Goal: Ask a question: Ask a question

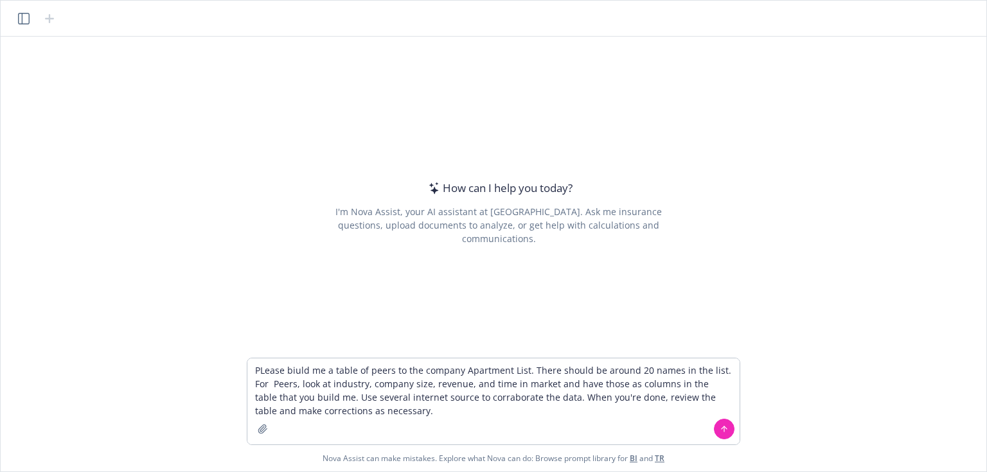
drag, startPoint x: 481, startPoint y: 406, endPoint x: 451, endPoint y: 386, distance: 35.3
click at [450, 380] on textarea "PLease biuld me a table of peers to the company Apartment List. There should be…" at bounding box center [493, 402] width 492 height 86
type textarea "PLease biuld me a table of peers to the company Apartment List. There should be…"
click at [402, 415] on textarea "PLease biuld me a table of peers to the company Apartment List. There should be…" at bounding box center [493, 402] width 492 height 86
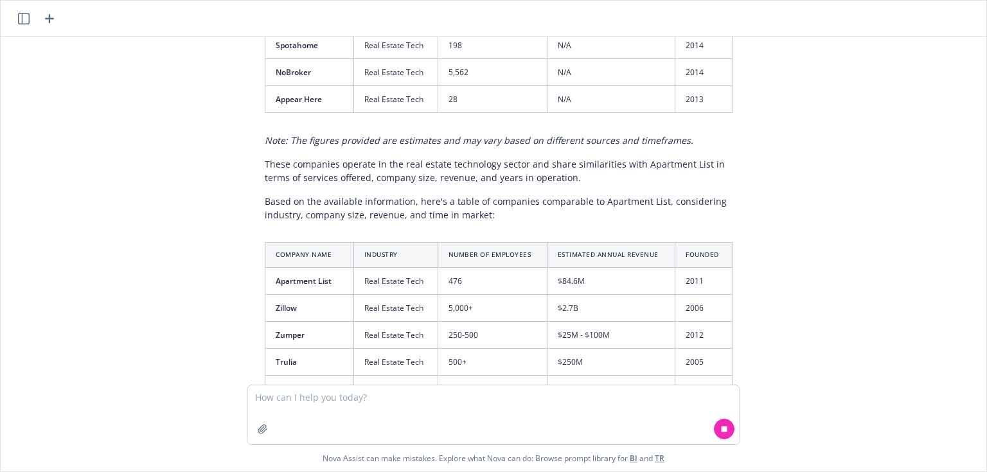
scroll to position [2160, 0]
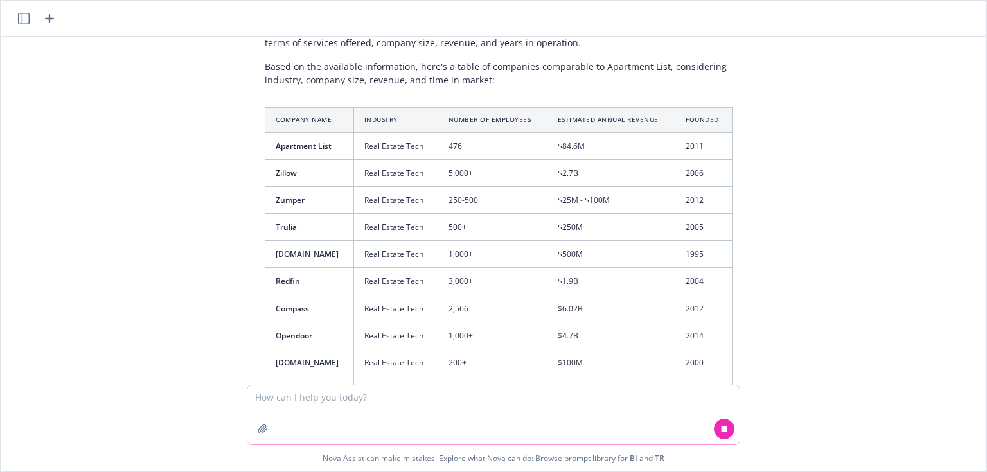
click at [733, 426] on button at bounding box center [724, 429] width 21 height 21
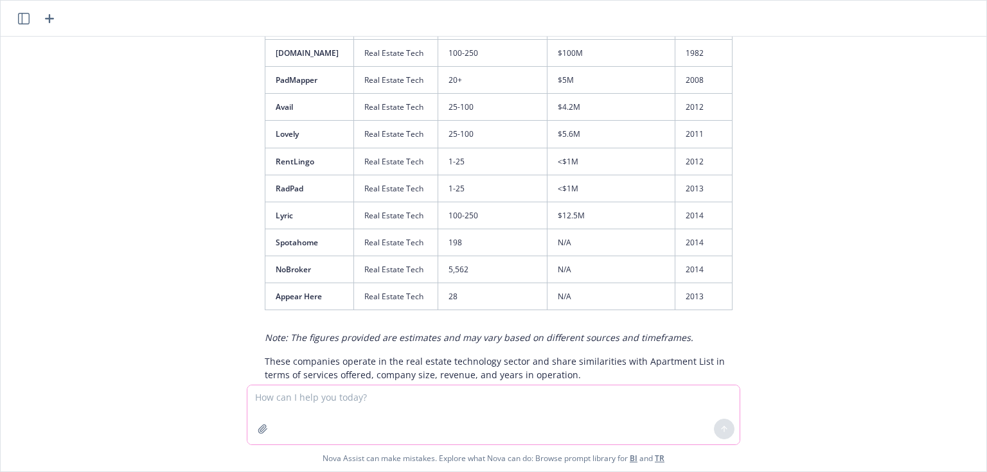
scroll to position [1897, 0]
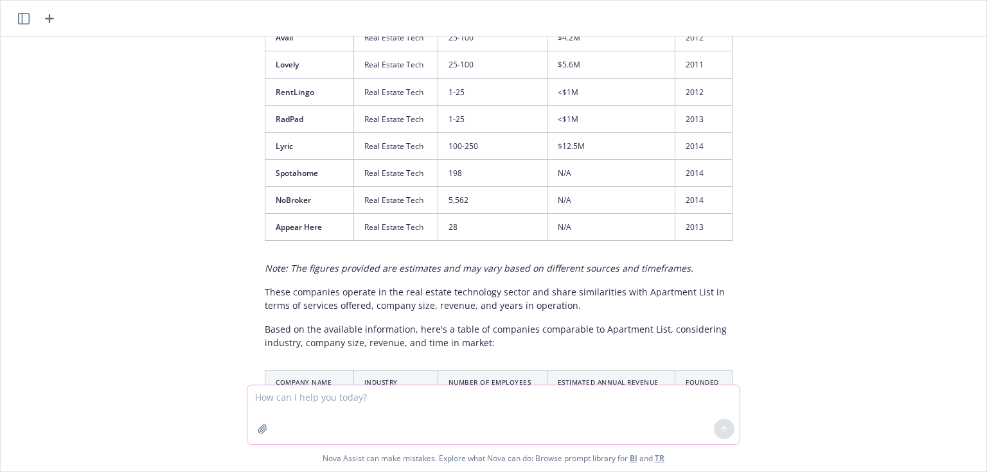
click at [388, 406] on textarea at bounding box center [493, 415] width 492 height 59
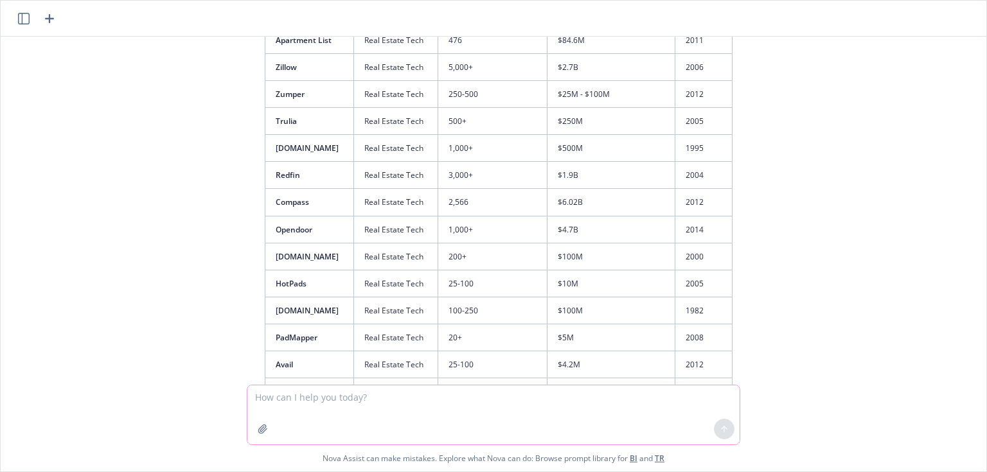
scroll to position [1589, 0]
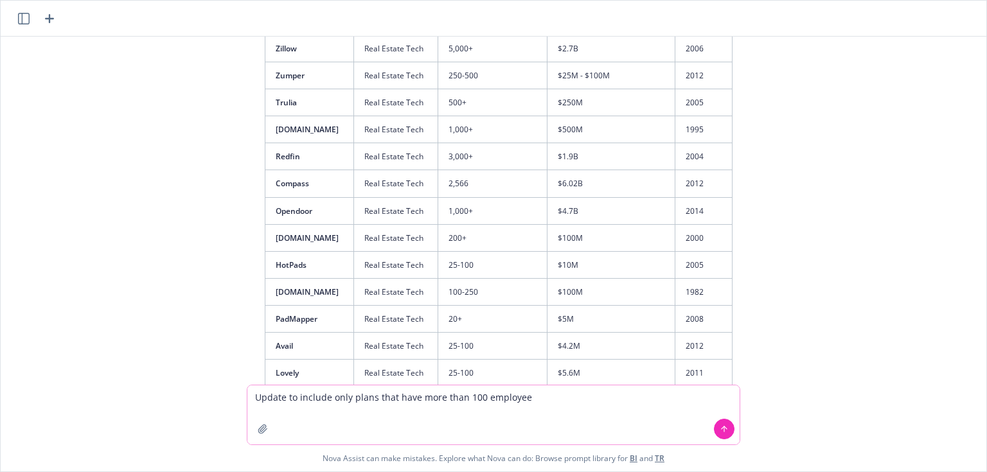
type textarea "Update to include only plans that have more than 100 employees"
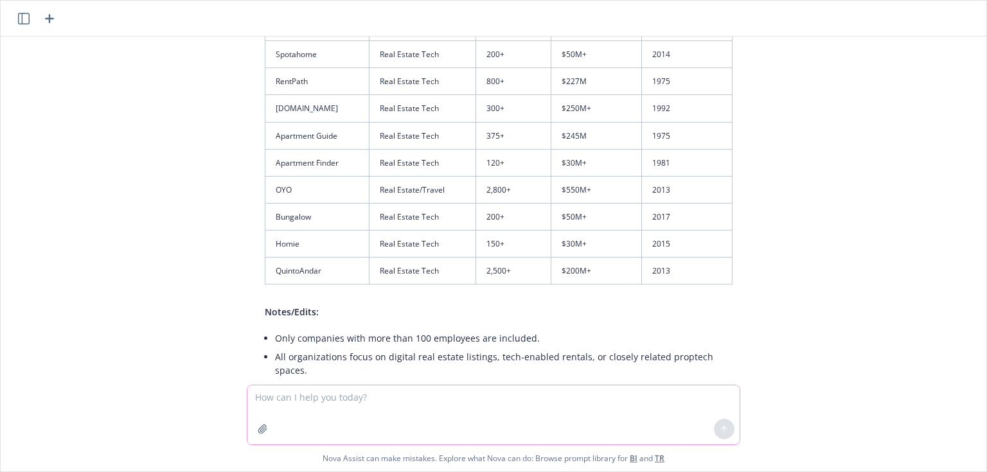
scroll to position [3020, 0]
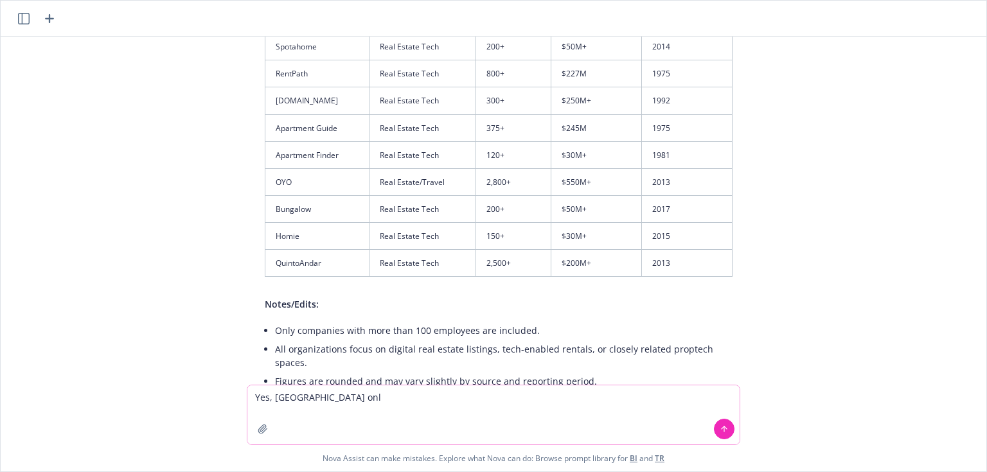
type textarea "Yes, [GEOGRAPHIC_DATA] only"
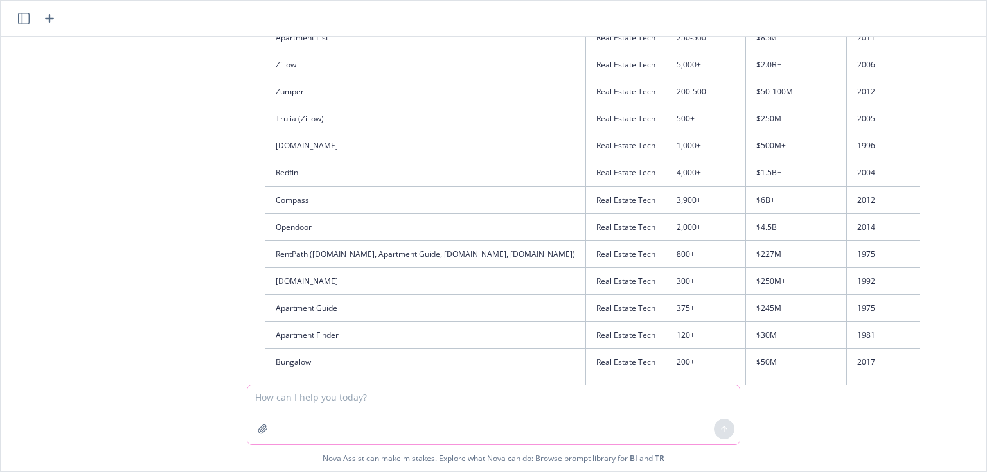
scroll to position [3563, 0]
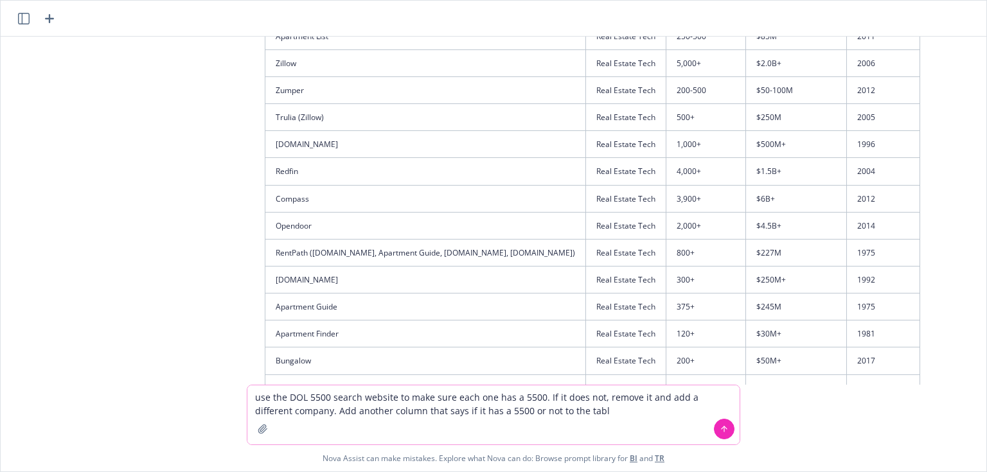
type textarea "use the DOL 5500 search website to make sure each one has a 5500. If it does no…"
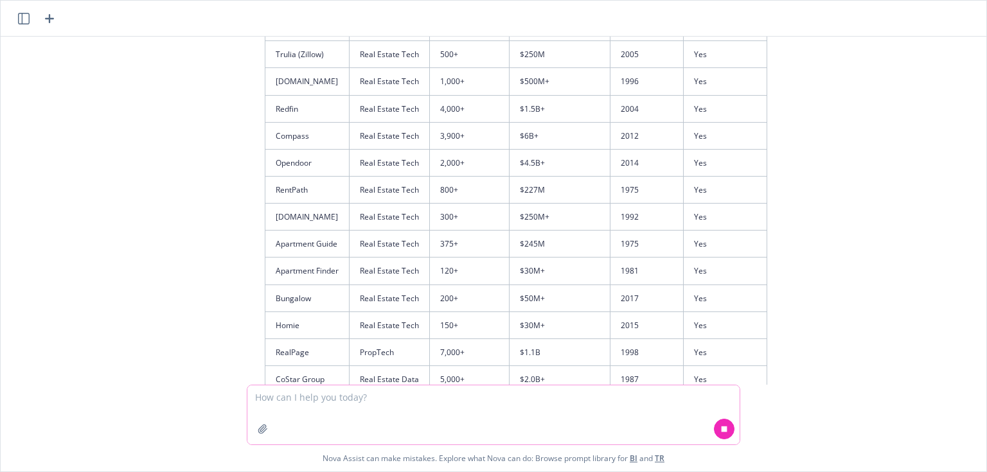
scroll to position [4506, 0]
click at [294, 231] on td "Apartment Guide" at bounding box center [307, 244] width 84 height 27
drag, startPoint x: 294, startPoint y: 213, endPoint x: 330, endPoint y: 213, distance: 36.6
click at [330, 231] on td "Apartment Guide" at bounding box center [307, 244] width 84 height 27
copy td "Apartment Guide"
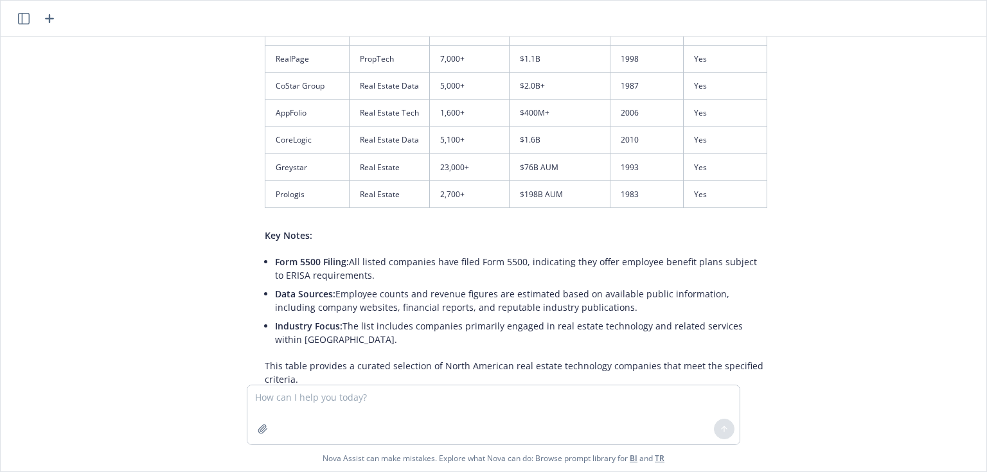
scroll to position [5618, 0]
click at [319, 401] on textarea at bounding box center [493, 415] width 492 height 59
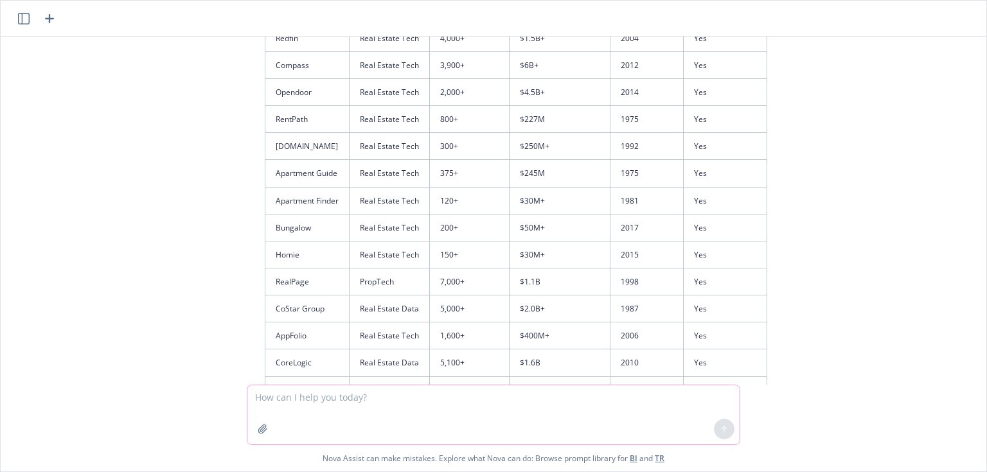
scroll to position [5412, 0]
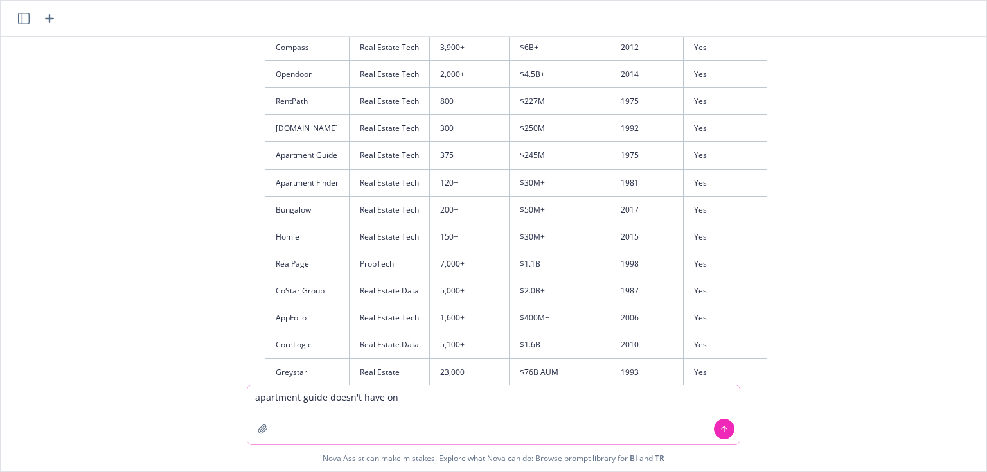
type textarea "apartment guide doesn't have one"
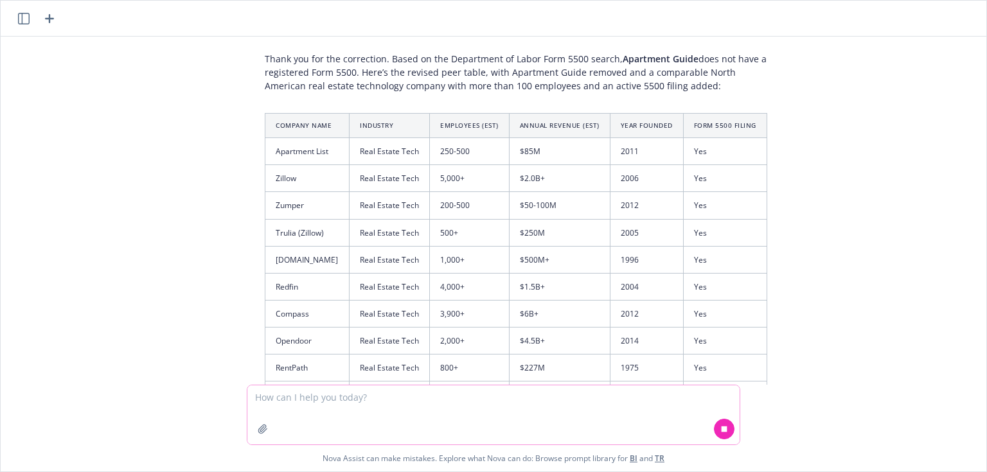
scroll to position [6007, 0]
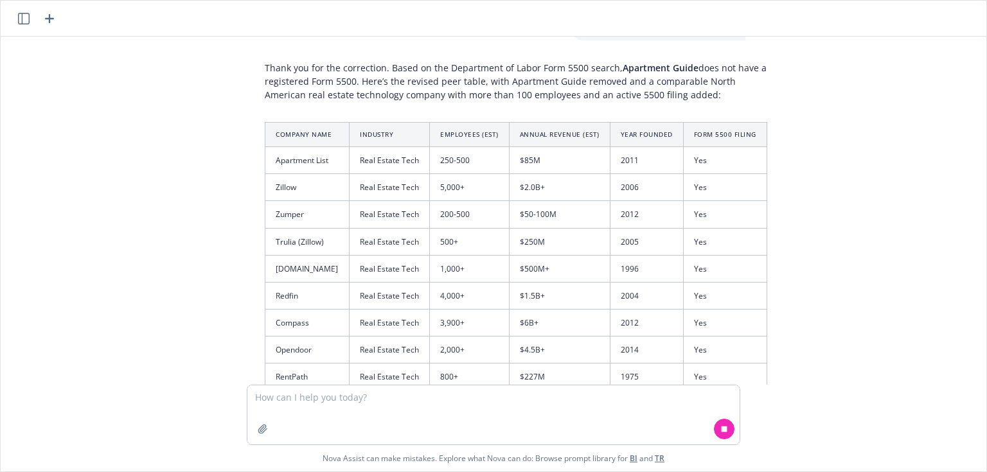
click at [280, 174] on td "Zillow" at bounding box center [307, 187] width 84 height 27
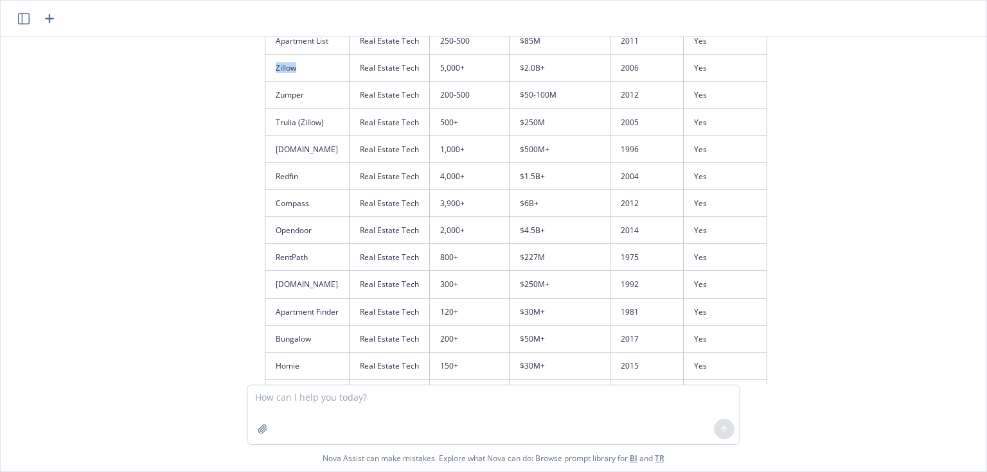
scroll to position [6124, 0]
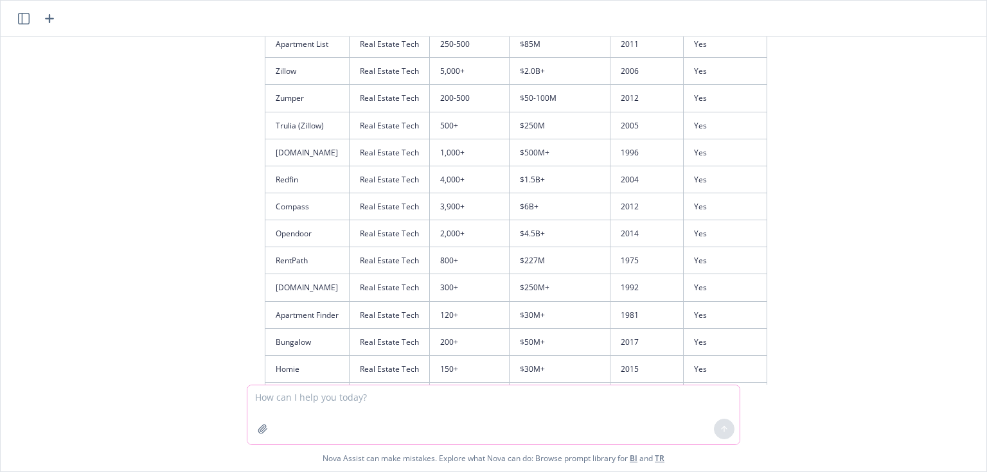
click at [284, 402] on textarea at bounding box center [493, 415] width 492 height 59
drag, startPoint x: 297, startPoint y: 119, endPoint x: 271, endPoint y: 118, distance: 26.4
click at [271, 139] on td "[DOMAIN_NAME]" at bounding box center [307, 152] width 84 height 27
copy td "[DOMAIN_NAME]"
click at [337, 402] on textarea "remove trulia," at bounding box center [493, 415] width 492 height 59
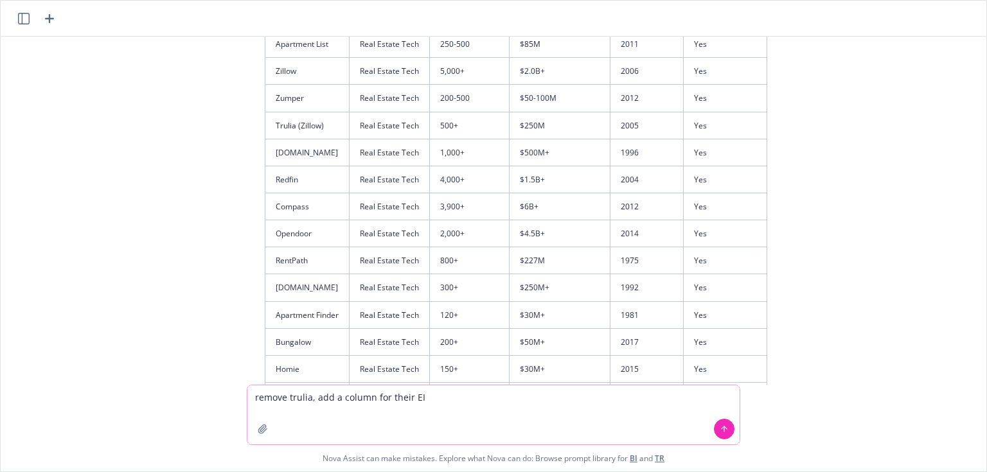
type textarea "remove trulia, add a column for their EIN"
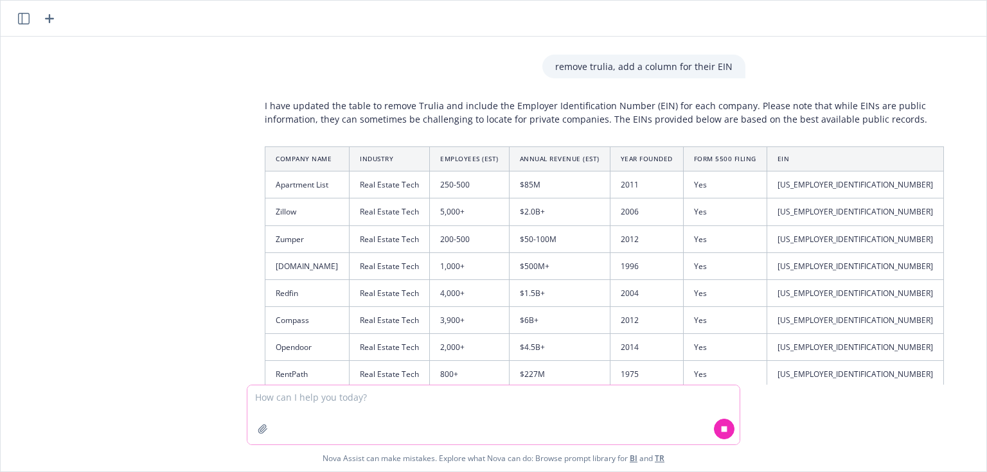
scroll to position [6777, 0]
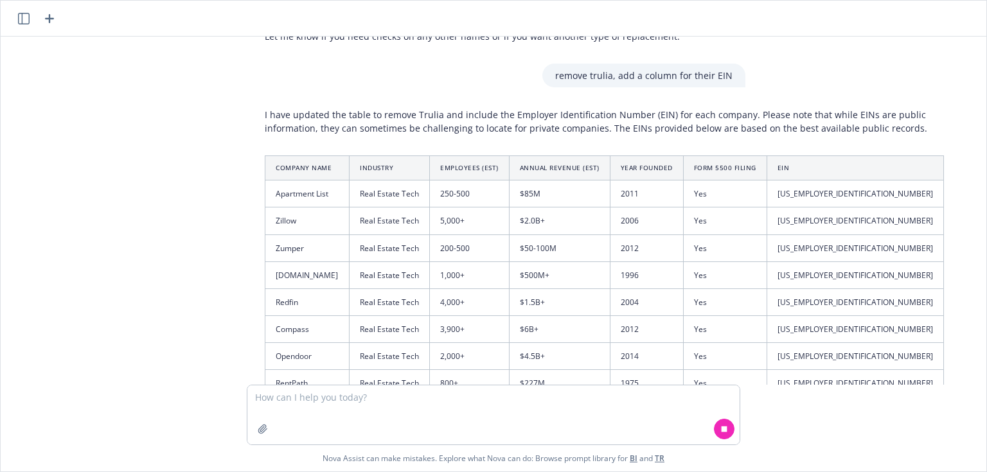
click at [795, 181] on td "[US_EMPLOYER_IDENTIFICATION_NUMBER]" at bounding box center [855, 194] width 177 height 27
drag, startPoint x: 795, startPoint y: 172, endPoint x: 774, endPoint y: 169, distance: 21.5
click at [774, 181] on td "[US_EMPLOYER_IDENTIFICATION_NUMBER]" at bounding box center [855, 194] width 177 height 27
copy td "[US_EMPLOYER_IDENTIFICATION_NUMBER]"
click at [809, 208] on td "[US_EMPLOYER_IDENTIFICATION_NUMBER]" at bounding box center [855, 221] width 177 height 27
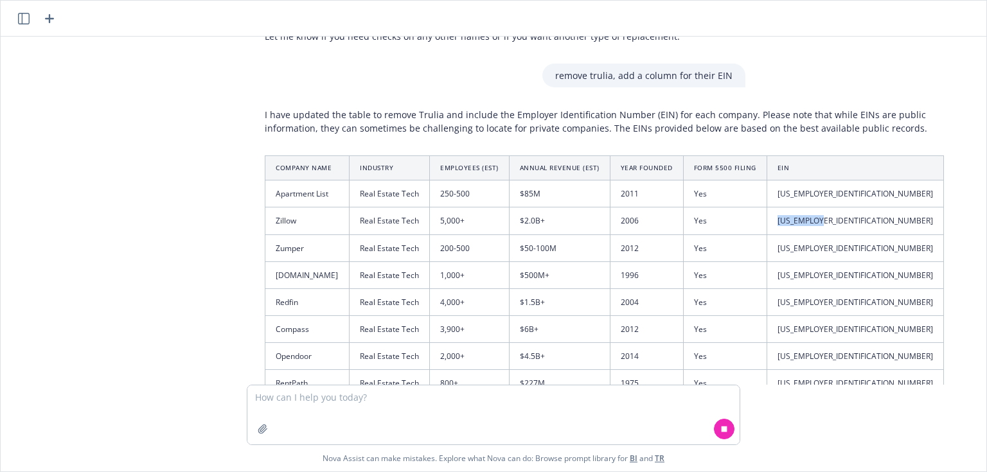
drag, startPoint x: 808, startPoint y: 193, endPoint x: 747, endPoint y: 193, distance: 61.1
click at [747, 208] on tr "Zillow Real Estate Tech 5,000+ $2.0B+ 2006 Yes [US_EMPLOYER_IDENTIFICATION_NUMB…" at bounding box center [604, 221] width 679 height 27
copy tr "[US_EMPLOYER_IDENTIFICATION_NUMBER]"
click at [802, 235] on td "[US_EMPLOYER_IDENTIFICATION_NUMBER]" at bounding box center [855, 248] width 177 height 27
drag, startPoint x: 802, startPoint y: 219, endPoint x: 726, endPoint y: 225, distance: 76.1
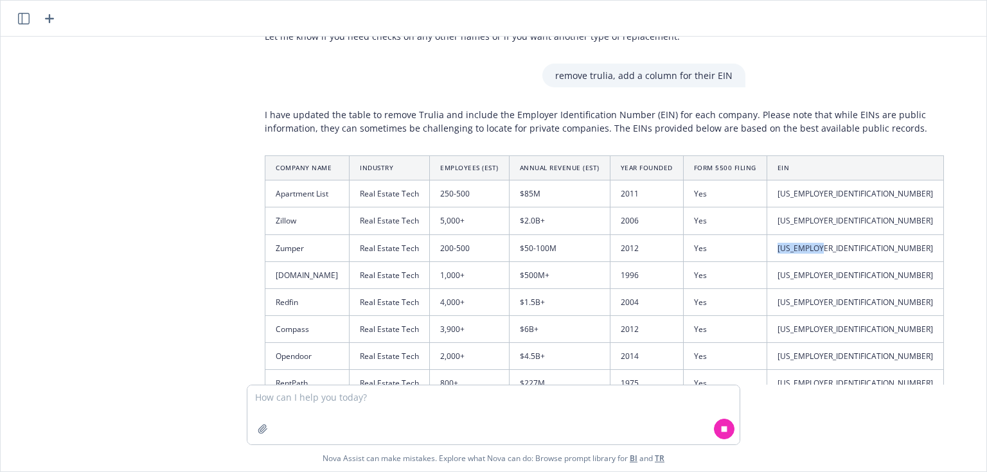
click at [726, 235] on tr "Zumper Real Estate Tech 200-500 $50-100M 2012 Yes [US_EMPLOYER_IDENTIFICATION_N…" at bounding box center [604, 248] width 679 height 27
copy tr "[US_EMPLOYER_IDENTIFICATION_NUMBER]"
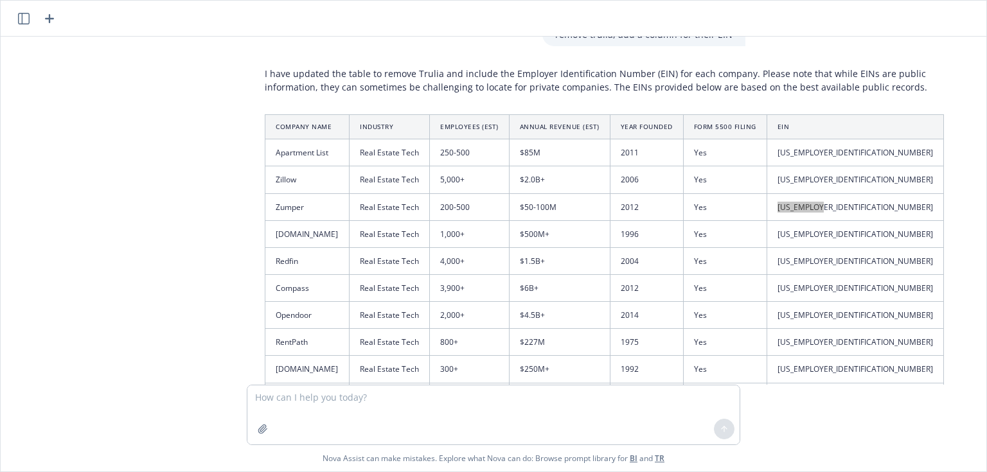
scroll to position [6816, 0]
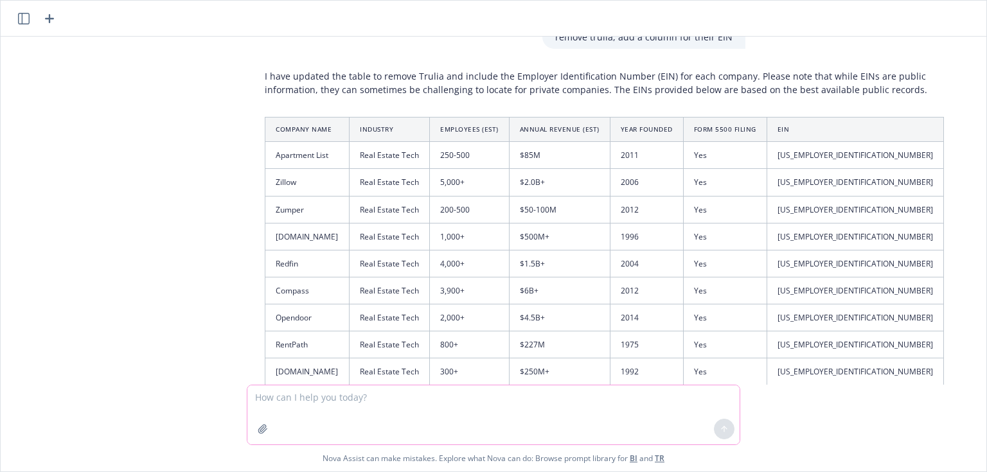
click at [272, 393] on textarea at bounding box center [493, 415] width 492 height 59
click at [298, 223] on td "[DOMAIN_NAME]" at bounding box center [307, 236] width 84 height 27
drag, startPoint x: 314, startPoint y: 211, endPoint x: 271, endPoint y: 211, distance: 43.1
click at [271, 223] on td "[DOMAIN_NAME]" at bounding box center [307, 236] width 84 height 27
click at [364, 398] on textarea "remove apartment list," at bounding box center [493, 415] width 492 height 59
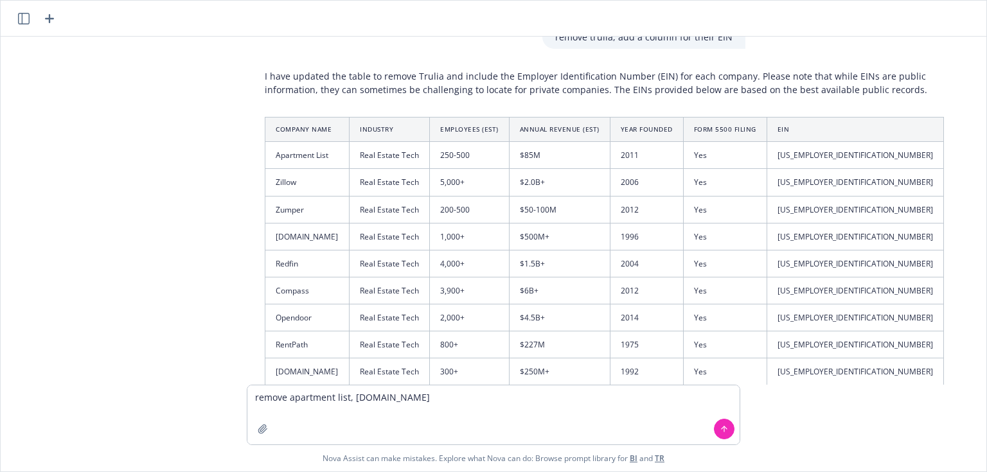
click at [787, 250] on td "[US_EMPLOYER_IDENTIFICATION_NUMBER]" at bounding box center [855, 263] width 177 height 27
drag, startPoint x: 788, startPoint y: 241, endPoint x: 760, endPoint y: 241, distance: 27.6
click at [767, 250] on td "[US_EMPLOYER_IDENTIFICATION_NUMBER]" at bounding box center [855, 263] width 177 height 27
copy td "[US_EMPLOYER_IDENTIFICATION_NUMBER]"
click at [800, 278] on td "[US_EMPLOYER_IDENTIFICATION_NUMBER]" at bounding box center [855, 291] width 177 height 27
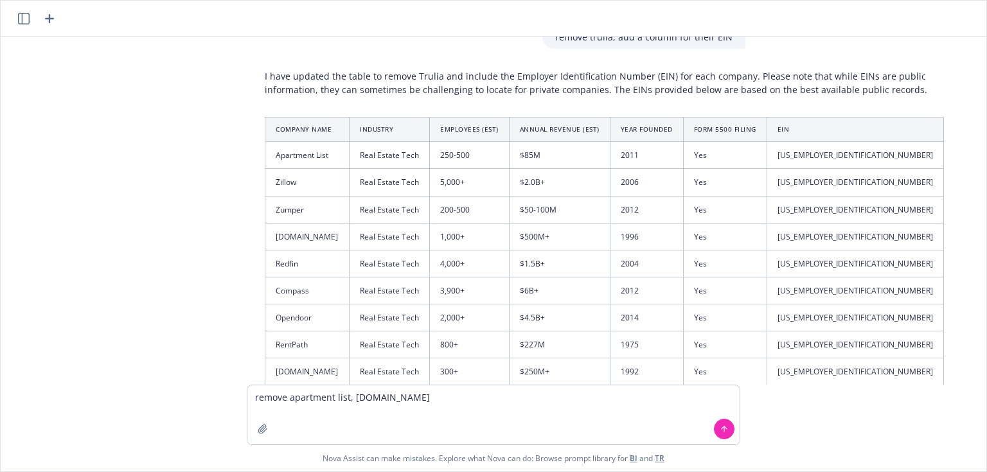
click at [782, 278] on td "[US_EMPLOYER_IDENTIFICATION_NUMBER]" at bounding box center [855, 291] width 177 height 27
click at [783, 278] on td "[US_EMPLOYER_IDENTIFICATION_NUMBER]" at bounding box center [855, 291] width 177 height 27
drag, startPoint x: 810, startPoint y: 262, endPoint x: 769, endPoint y: 265, distance: 41.2
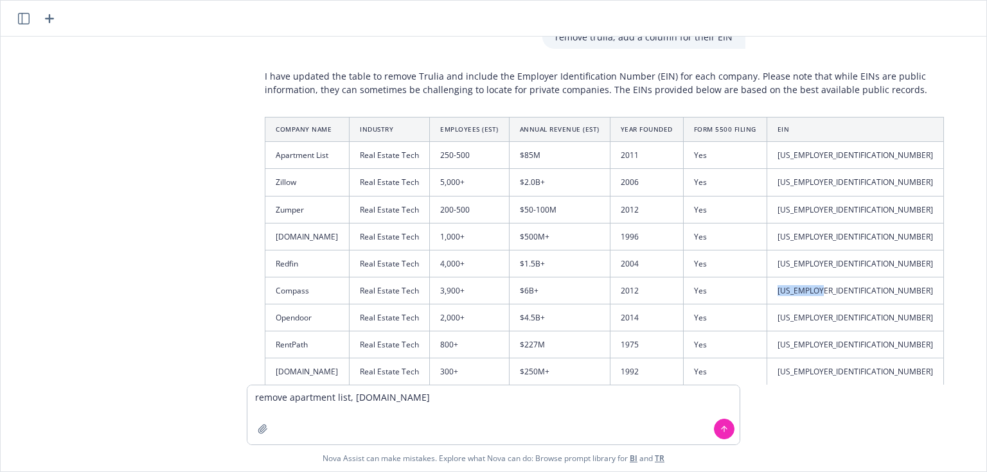
click at [769, 278] on td "[US_EMPLOYER_IDENTIFICATION_NUMBER]" at bounding box center [855, 291] width 177 height 27
copy td "[US_EMPLOYER_IDENTIFICATION_NUMBER]"
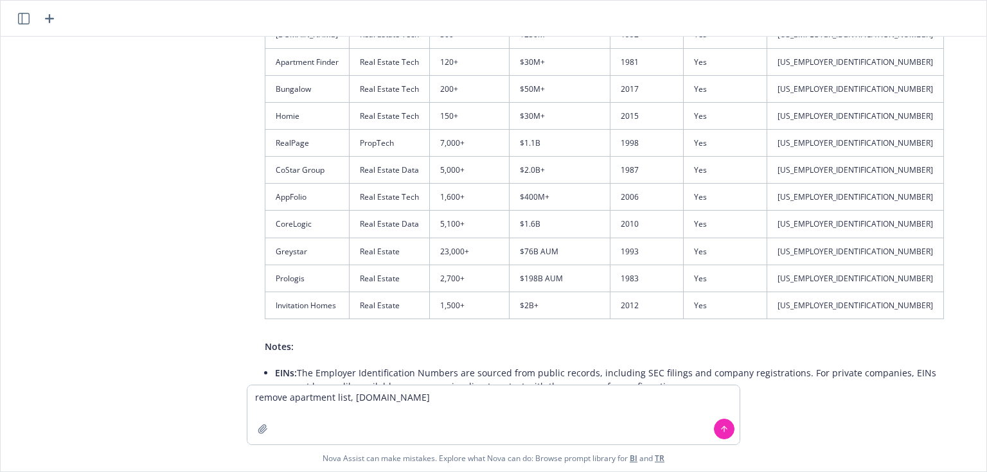
scroll to position [7022, 0]
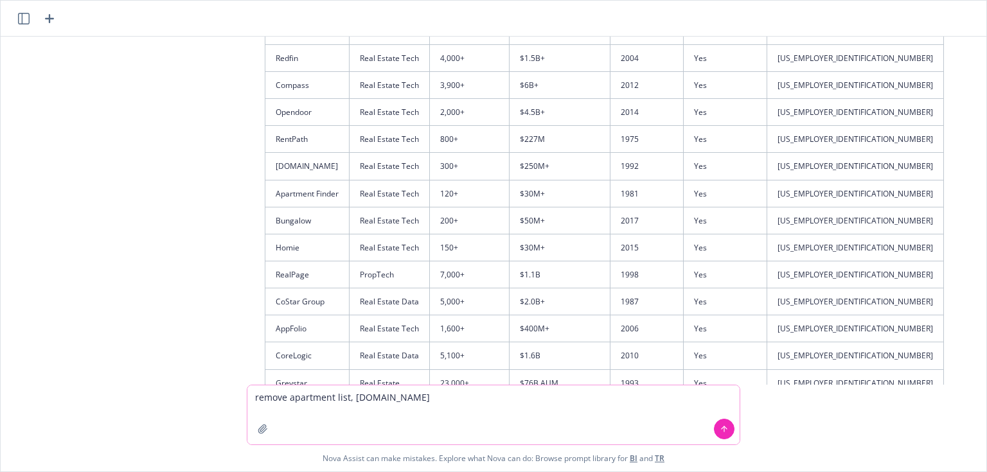
click at [403, 406] on textarea "remove apartment list, [DOMAIN_NAME]" at bounding box center [493, 415] width 492 height 59
paste textarea "[US_EMPLOYER_IDENTIFICATION_NUMBER]"
click at [797, 126] on td "[US_EMPLOYER_IDENTIFICATION_NUMBER]" at bounding box center [855, 139] width 177 height 27
drag, startPoint x: 797, startPoint y: 113, endPoint x: 787, endPoint y: 111, distance: 10.6
click at [787, 126] on td "[US_EMPLOYER_IDENTIFICATION_NUMBER]" at bounding box center [855, 139] width 177 height 27
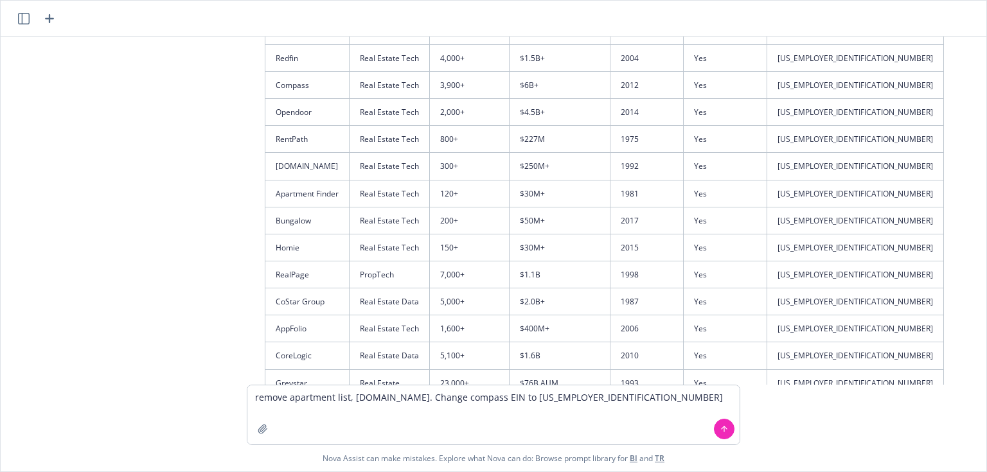
click at [794, 99] on td "[US_EMPLOYER_IDENTIFICATION_NUMBER]" at bounding box center [855, 112] width 177 height 27
drag, startPoint x: 794, startPoint y: 85, endPoint x: 701, endPoint y: 93, distance: 93.5
click at [702, 99] on tr "Opendoor Real Estate Tech 2,000+ $4.5B+ 2014 Yes [US_EMPLOYER_IDENTIFICATION_NU…" at bounding box center [604, 112] width 679 height 27
copy tr "[US_EMPLOYER_IDENTIFICATION_NUMBER]"
click at [604, 401] on textarea "remove apartment list, [DOMAIN_NAME]. Change compass EIN to [US_EMPLOYER_IDENTI…" at bounding box center [493, 415] width 492 height 59
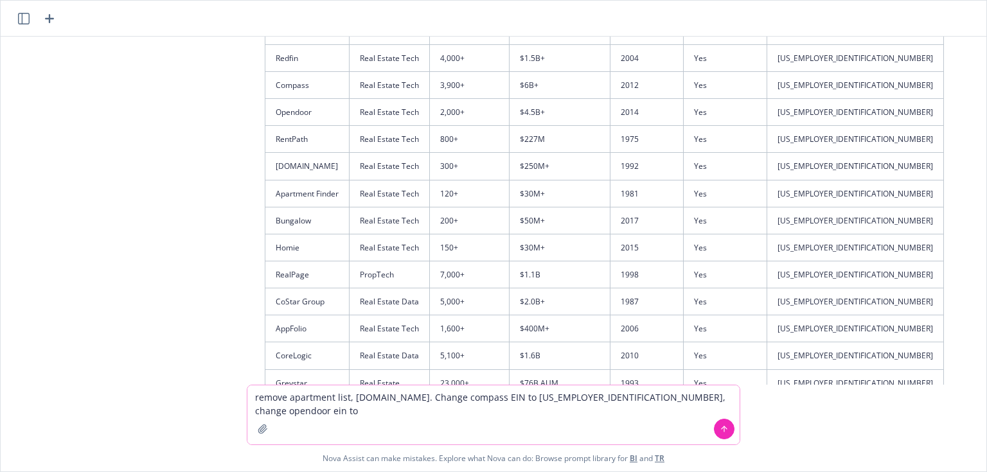
paste textarea "[US_EMPLOYER_IDENTIFICATION_NUMBER]"
click at [789, 126] on td "[US_EMPLOYER_IDENTIFICATION_NUMBER]" at bounding box center [855, 139] width 177 height 27
drag, startPoint x: 789, startPoint y: 115, endPoint x: 749, endPoint y: 113, distance: 39.3
click at [749, 126] on tr "RentPath Real Estate Tech 800+ $227M 1975 Yes [US_EMPLOYER_IDENTIFICATION_NUMBE…" at bounding box center [604, 139] width 679 height 27
copy tr "[US_EMPLOYER_IDENTIFICATION_NUMBER]"
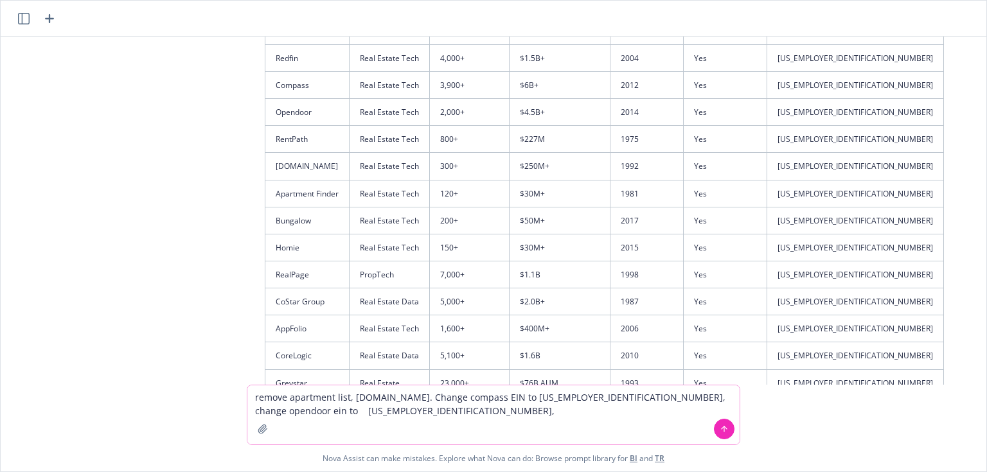
click at [726, 400] on textarea "remove apartment list, [DOMAIN_NAME]. Change compass EIN to [US_EMPLOYER_IDENTI…" at bounding box center [493, 415] width 492 height 59
paste textarea "[US_EMPLOYER_IDENTIFICATION_NUMBER]"
click at [298, 180] on td "Apartment Finder" at bounding box center [307, 193] width 84 height 27
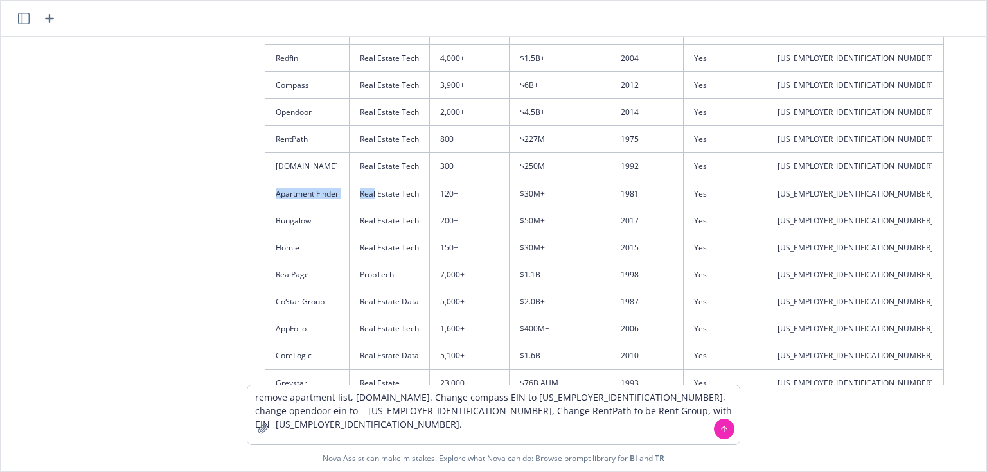
drag, startPoint x: 298, startPoint y: 167, endPoint x: 346, endPoint y: 172, distance: 48.5
click at [346, 180] on tr "Apartment Finder Real Estate Tech 120+ $30M+ 1981 Yes [US_EMPLOYER_IDENTIFICATI…" at bounding box center [604, 193] width 679 height 27
copy tr "Apartment Finder Real"
click at [306, 180] on td "Apartment Finder" at bounding box center [307, 193] width 84 height 27
click at [273, 180] on td "Apartment Finder" at bounding box center [307, 193] width 84 height 27
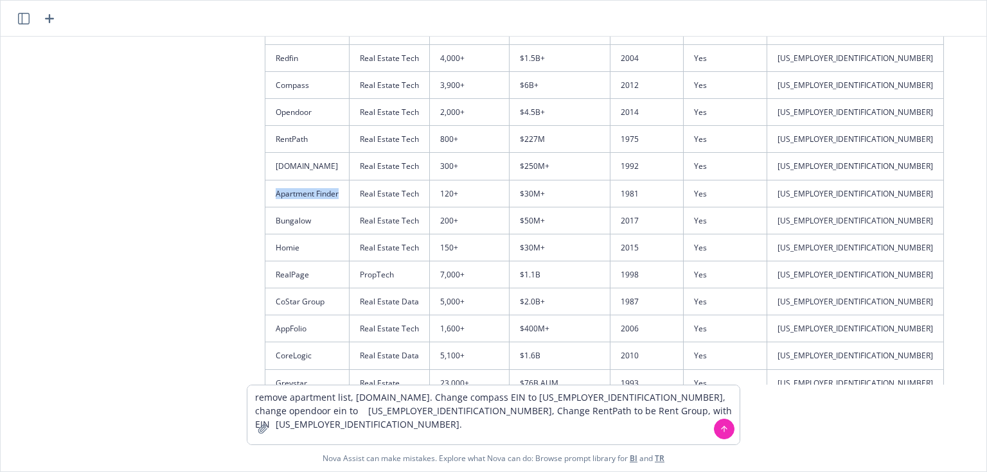
drag, startPoint x: 273, startPoint y: 167, endPoint x: 316, endPoint y: 167, distance: 43.1
click at [316, 180] on td "Apartment Finder" at bounding box center [307, 193] width 84 height 27
click at [789, 180] on td "[US_EMPLOYER_IDENTIFICATION_NUMBER]" at bounding box center [855, 193] width 177 height 27
click at [756, 180] on tr "Apartment Finder Real Estate Tech 120+ $30M+ 1981 Yes [US_EMPLOYER_IDENTIFICATI…" at bounding box center [604, 193] width 679 height 27
click at [402, 398] on textarea "remove apartment list, [DOMAIN_NAME]. Change compass EIN to [US_EMPLOYER_IDENTI…" at bounding box center [493, 415] width 492 height 59
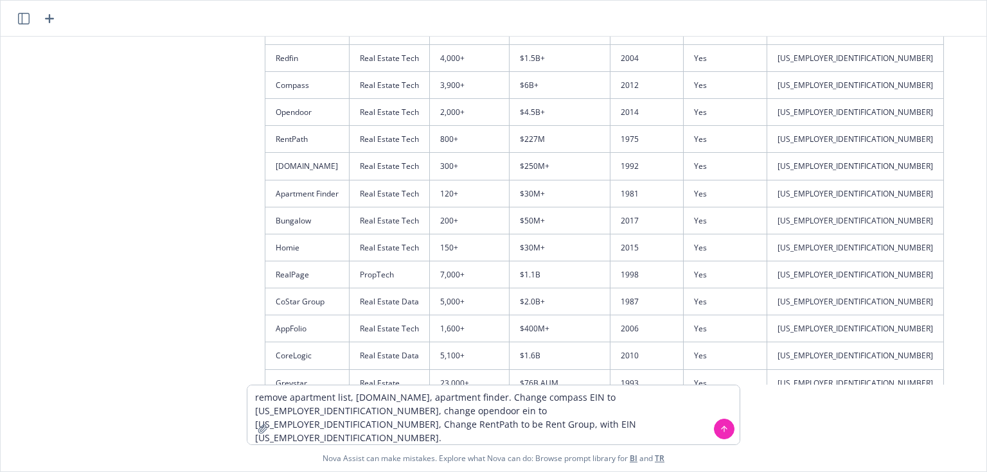
click at [291, 207] on td "Bungalow" at bounding box center [307, 220] width 84 height 27
click at [791, 207] on td "[US_EMPLOYER_IDENTIFICATION_NUMBER]" at bounding box center [855, 220] width 177 height 27
drag, startPoint x: 791, startPoint y: 192, endPoint x: 755, endPoint y: 193, distance: 35.4
click at [755, 207] on tr "Bungalow Real Estate Tech 200+ $50M+ 2017 Yes [US_EMPLOYER_IDENTIFICATION_NUMBE…" at bounding box center [604, 220] width 679 height 27
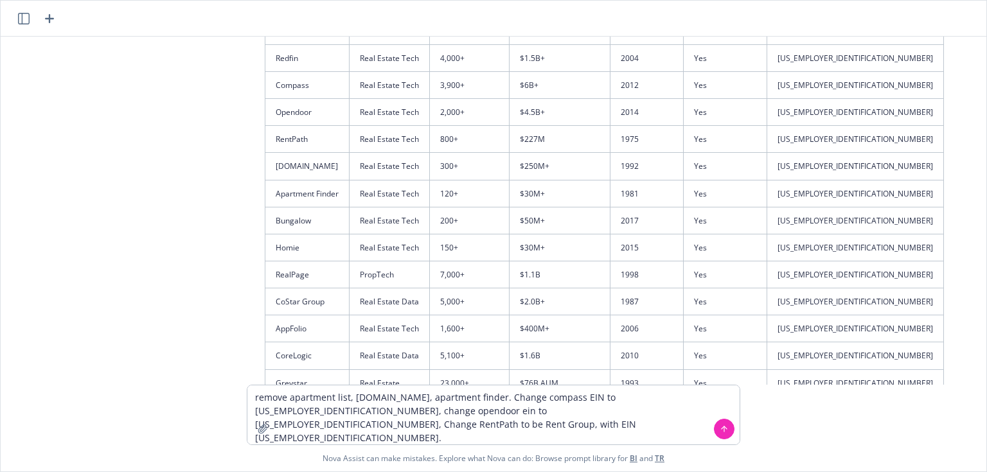
click at [273, 207] on td "Bungalow" at bounding box center [307, 220] width 84 height 27
click at [611, 417] on textarea "remove apartment list, [DOMAIN_NAME], apartment finder. Change compass EIN to […" at bounding box center [493, 415] width 492 height 59
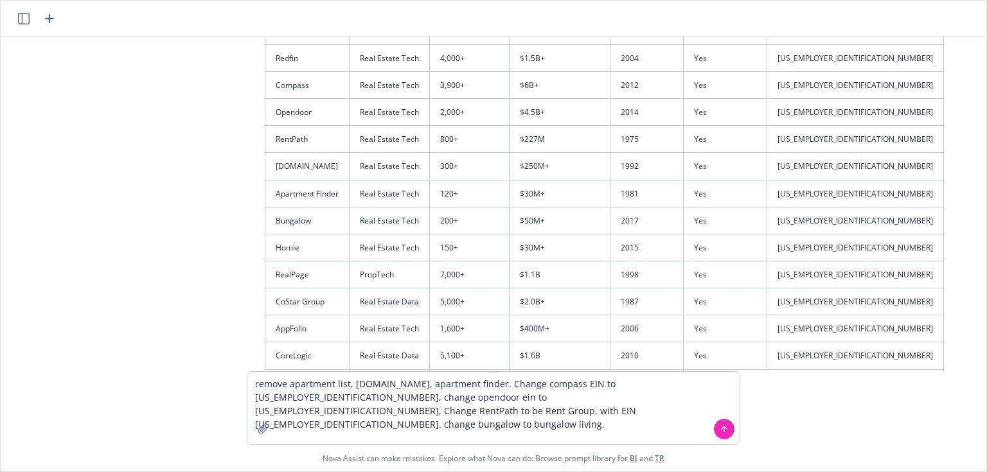
click at [285, 234] on td "Homie" at bounding box center [307, 247] width 84 height 27
click at [344, 410] on textarea "remove apartment list, [DOMAIN_NAME], apartment finder. Change compass EIN to […" at bounding box center [493, 408] width 492 height 73
click at [275, 411] on textarea "remove apartment list, [DOMAIN_NAME], apartment finder. Change compass EIN to […" at bounding box center [493, 408] width 492 height 73
paste textarea "[US_EMPLOYER_IDENTIFICATION_NUMBER]"
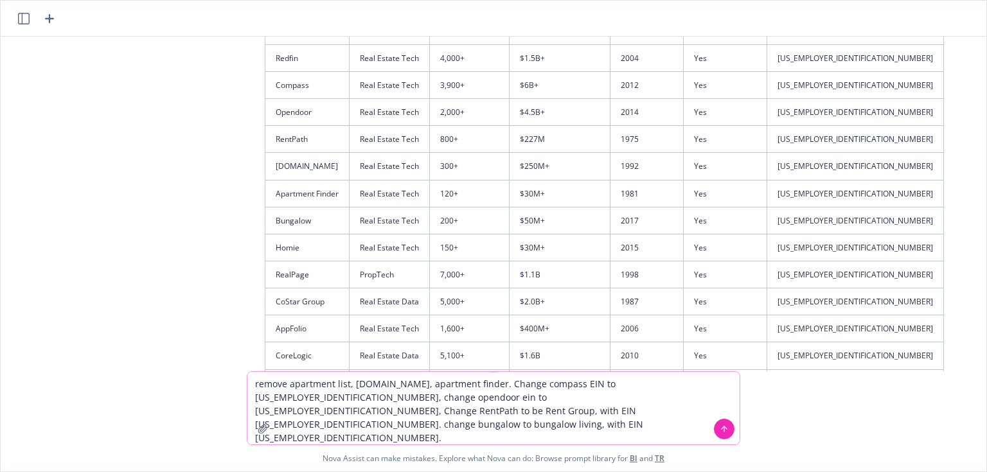
type textarea "remove apartment list, [DOMAIN_NAME], apartment finder. Change compass EIN to […"
click at [802, 234] on td "[US_EMPLOYER_IDENTIFICATION_NUMBER]" at bounding box center [855, 247] width 177 height 27
drag, startPoint x: 802, startPoint y: 222, endPoint x: 753, endPoint y: 222, distance: 48.9
click at [753, 234] on tr "Homie Real Estate Tech 150+ $30M+ 2015 Yes [US_EMPLOYER_IDENTIFICATION_NUMBER]" at bounding box center [604, 247] width 679 height 27
click at [311, 289] on td "CoStar Group" at bounding box center [307, 302] width 84 height 27
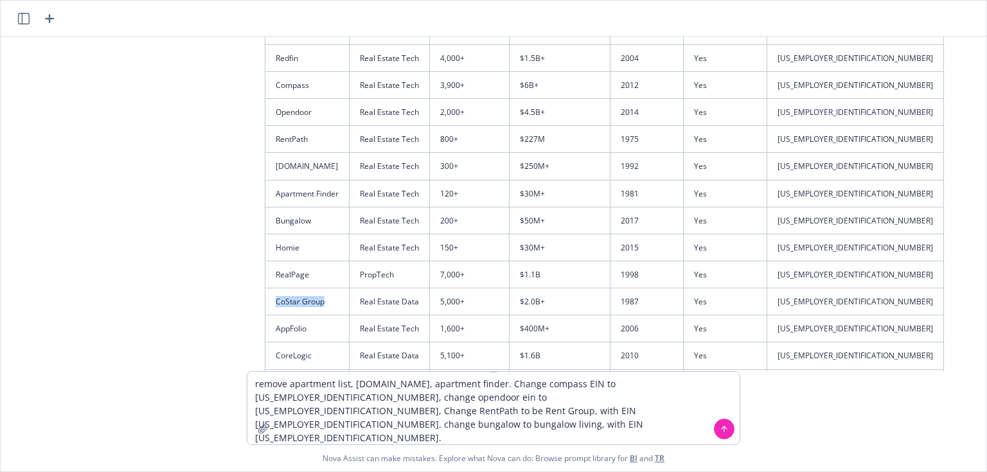
drag, startPoint x: 311, startPoint y: 274, endPoint x: 284, endPoint y: 270, distance: 27.4
click at [284, 289] on td "CoStar Group" at bounding box center [307, 302] width 84 height 27
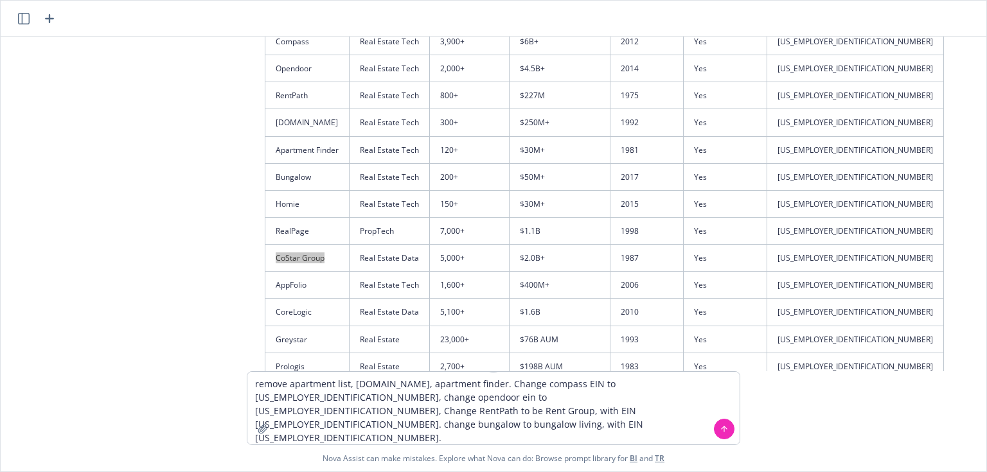
scroll to position [7124, 0]
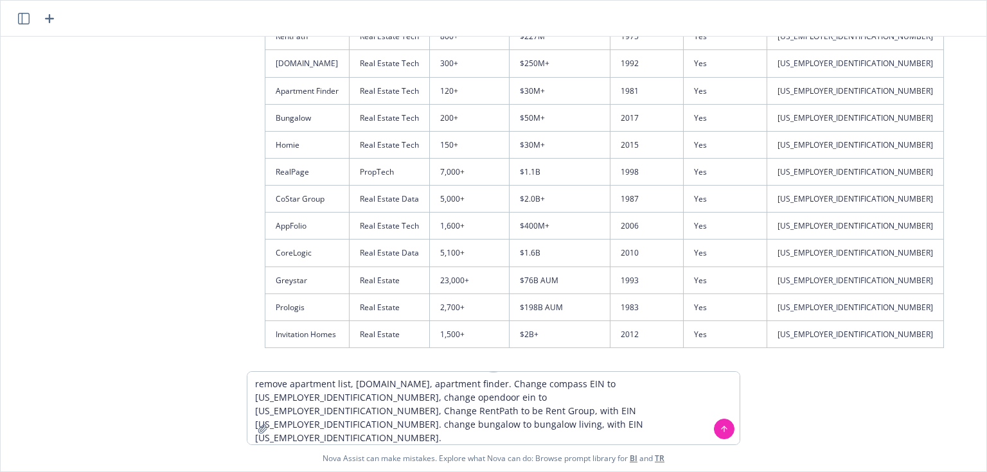
click at [285, 267] on td "Greystar" at bounding box center [307, 280] width 84 height 27
click at [286, 267] on td "Greystar" at bounding box center [307, 280] width 84 height 27
click at [290, 294] on td "Prologis" at bounding box center [307, 307] width 84 height 27
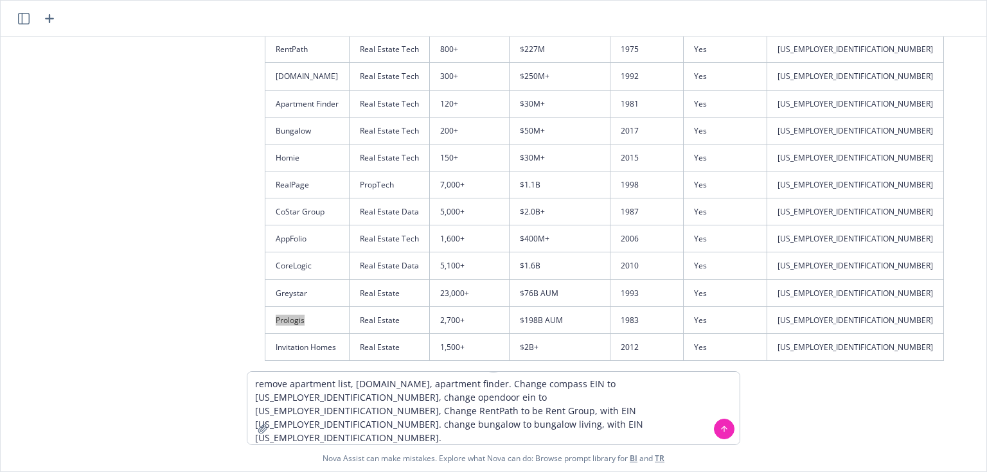
scroll to position [7176, 0]
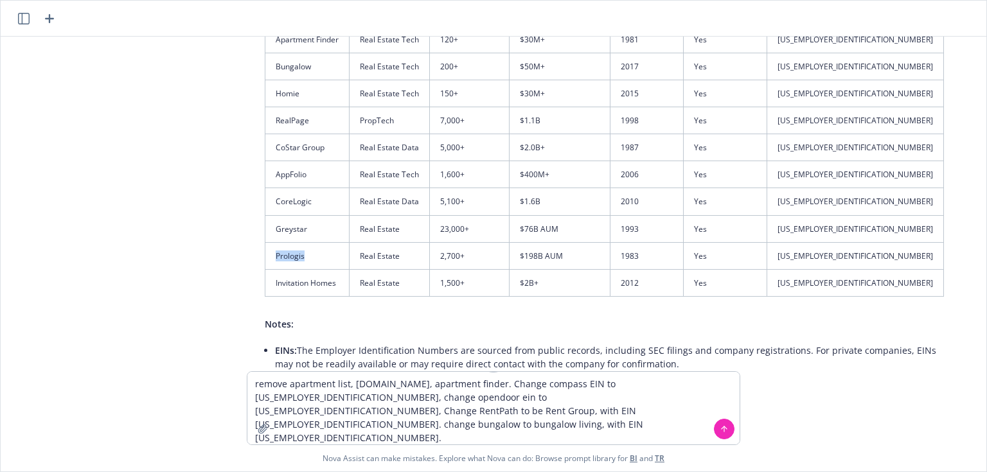
click at [320, 269] on td "Invitation Homes" at bounding box center [307, 282] width 84 height 27
drag, startPoint x: 320, startPoint y: 253, endPoint x: 291, endPoint y: 252, distance: 29.6
click at [291, 269] on td "Invitation Homes" at bounding box center [307, 282] width 84 height 27
click at [404, 422] on textarea "remove apartment list, [DOMAIN_NAME], apartment finder. Change compass EIN to […" at bounding box center [493, 408] width 492 height 73
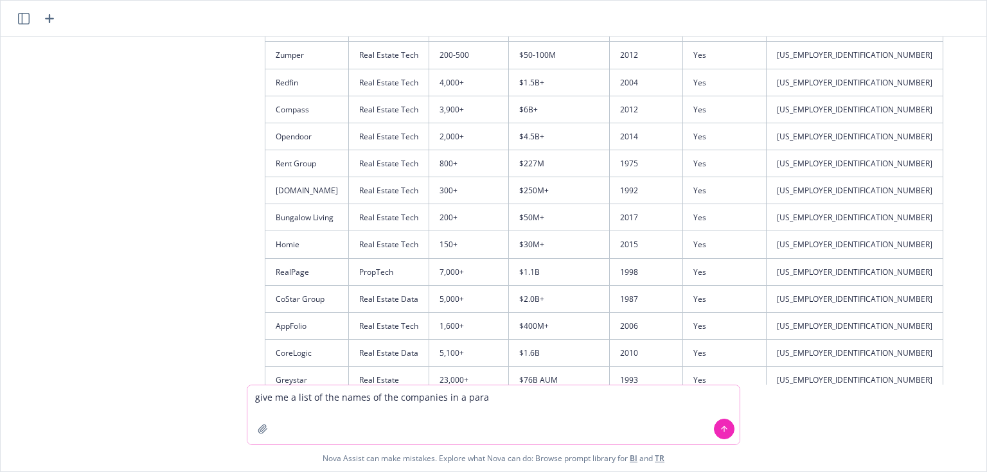
scroll to position [8089, 0]
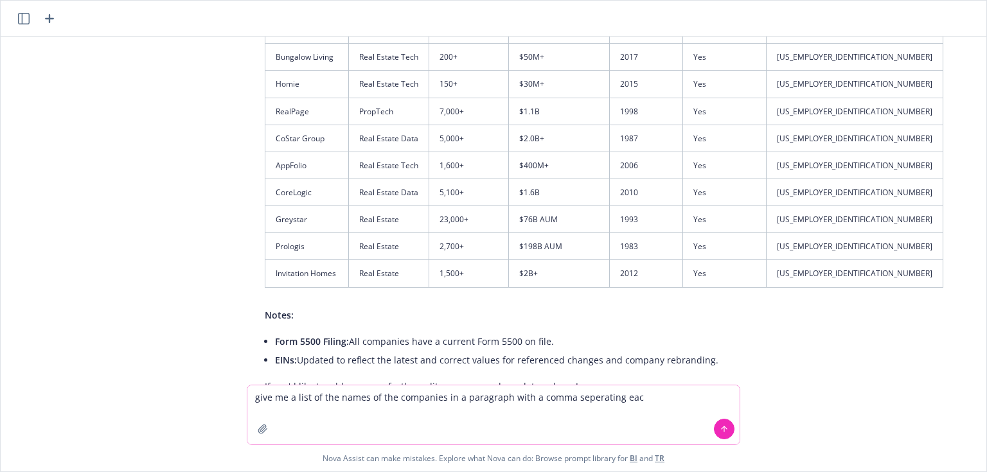
type textarea "give me a list of the names of the companies in a paragraph with a comma sepera…"
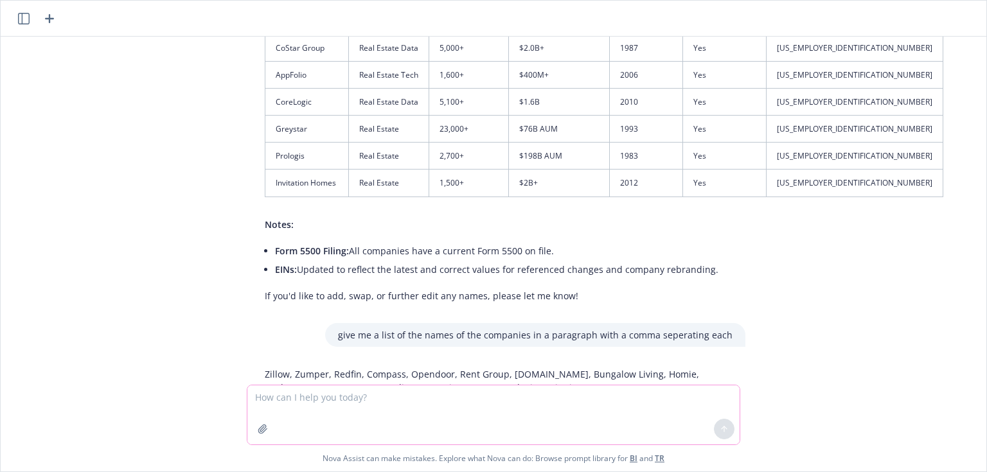
scroll to position [8180, 0]
click at [265, 366] on p "Zillow, Zumper, Redfin, Compass, Opendoor, Rent Group, [DOMAIN_NAME], Bungalow …" at bounding box center [499, 379] width 468 height 27
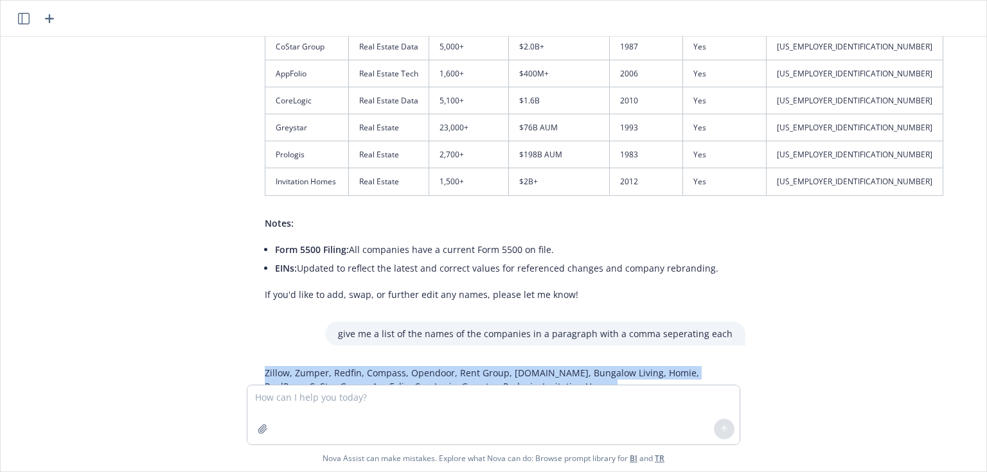
drag, startPoint x: 262, startPoint y: 332, endPoint x: 555, endPoint y: 347, distance: 293.5
click at [555, 366] on p "Zillow, Zumper, Redfin, Compass, Opendoor, Rent Group, [DOMAIN_NAME], Bungalow …" at bounding box center [499, 379] width 468 height 27
